Goal: Find specific page/section: Locate a particular part of the current website

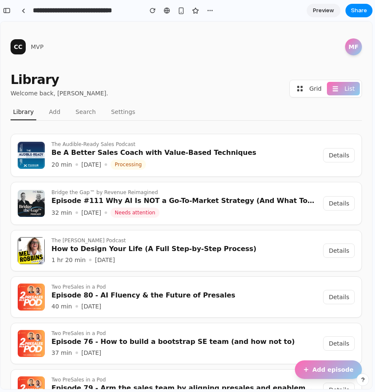
click at [128, 79] on div "Library Welcome back, [PERSON_NAME]. Grid List" at bounding box center [187, 84] width 352 height 25
click at [11, 9] on button "button" at bounding box center [7, 11] width 14 height 14
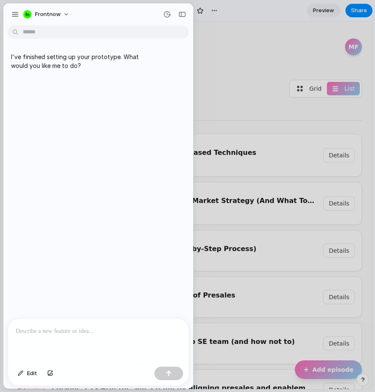
click at [63, 341] on div at bounding box center [98, 341] width 181 height 45
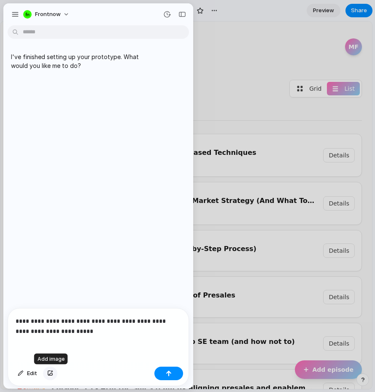
click at [49, 372] on div "button" at bounding box center [50, 373] width 6 height 5
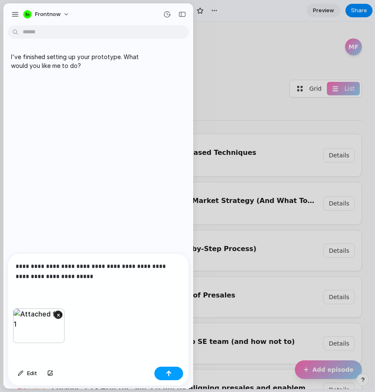
click at [170, 367] on button "button" at bounding box center [169, 374] width 29 height 14
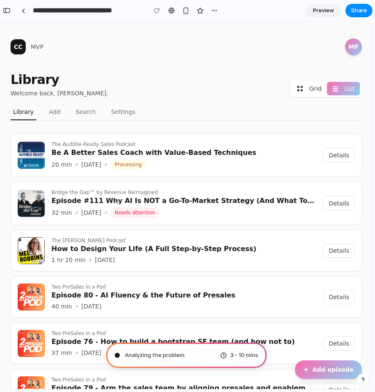
type input "**********"
click at [168, 356] on span "Scanning for unicorn potential" at bounding box center [166, 355] width 82 height 8
click at [11, 11] on button "button" at bounding box center [7, 11] width 14 height 14
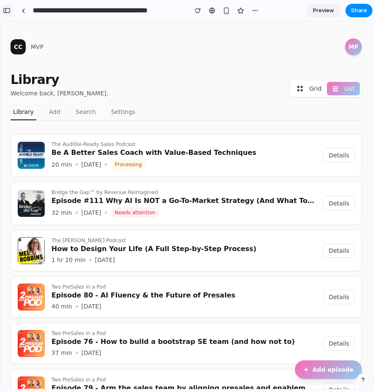
click at [5, 8] on div "button" at bounding box center [7, 11] width 8 height 6
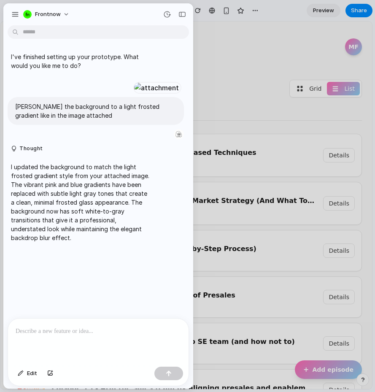
scroll to position [24, 0]
click at [92, 349] on div at bounding box center [98, 341] width 181 height 45
drag, startPoint x: 14, startPoint y: 253, endPoint x: 54, endPoint y: 254, distance: 40.1
click at [54, 242] on p "I updated the background to match the light frosted gradient style from your at…" at bounding box center [81, 203] width 141 height 80
click at [36, 242] on p "I updated the background to match the light frosted gradient style from your at…" at bounding box center [81, 203] width 141 height 80
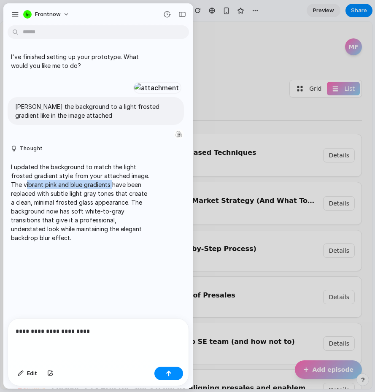
drag, startPoint x: 25, startPoint y: 253, endPoint x: 112, endPoint y: 255, distance: 86.6
click at [112, 242] on p "I updated the background to match the light frosted gradient style from your at…" at bounding box center [81, 203] width 141 height 80
copy p "ibrant pink and blue gradients"
click at [71, 330] on p "**********" at bounding box center [99, 331] width 166 height 10
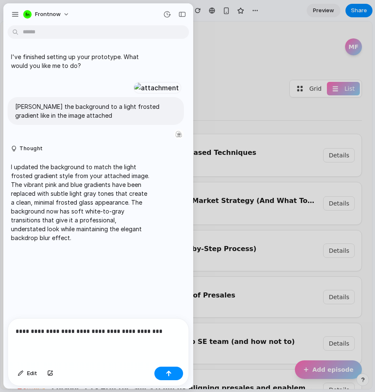
click at [65, 328] on p "**********" at bounding box center [99, 331] width 166 height 10
click at [164, 337] on div "**********" at bounding box center [98, 341] width 181 height 45
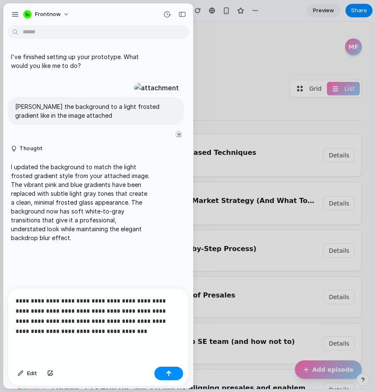
scroll to position [55, 0]
click at [165, 374] on button "button" at bounding box center [169, 374] width 29 height 14
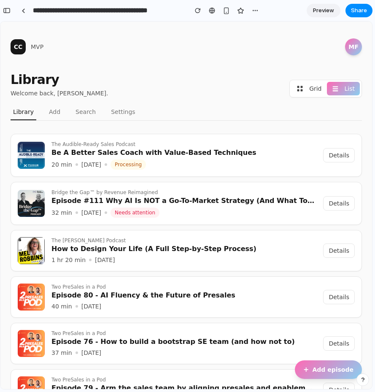
scroll to position [0, 0]
click at [8, 8] on div "button" at bounding box center [7, 11] width 8 height 6
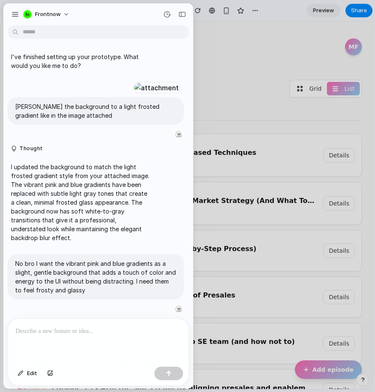
scroll to position [200, 0]
